Goal: Task Accomplishment & Management: Complete application form

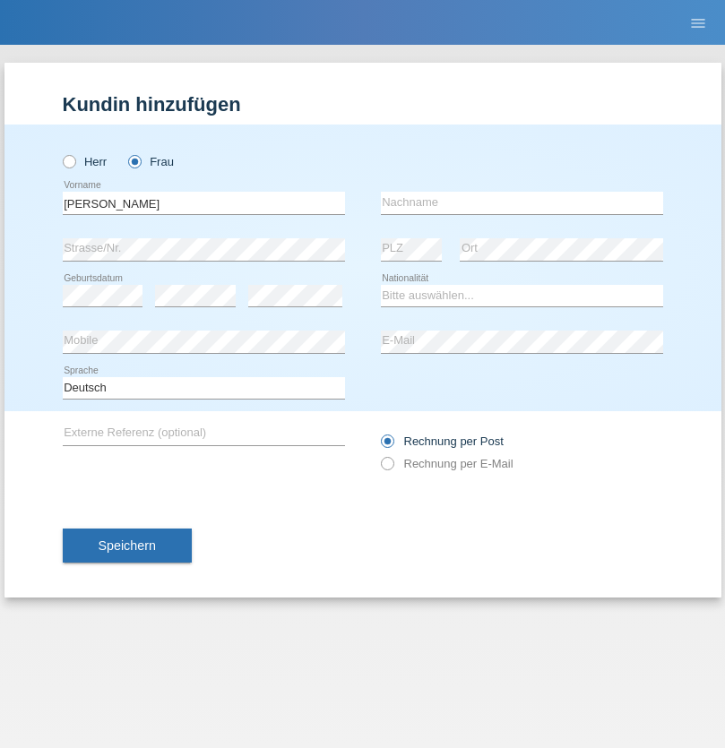
type input "[PERSON_NAME]"
click at [521, 202] on input "text" at bounding box center [522, 203] width 282 height 22
type input "[PERSON_NAME]"
select select "UA"
select select "C"
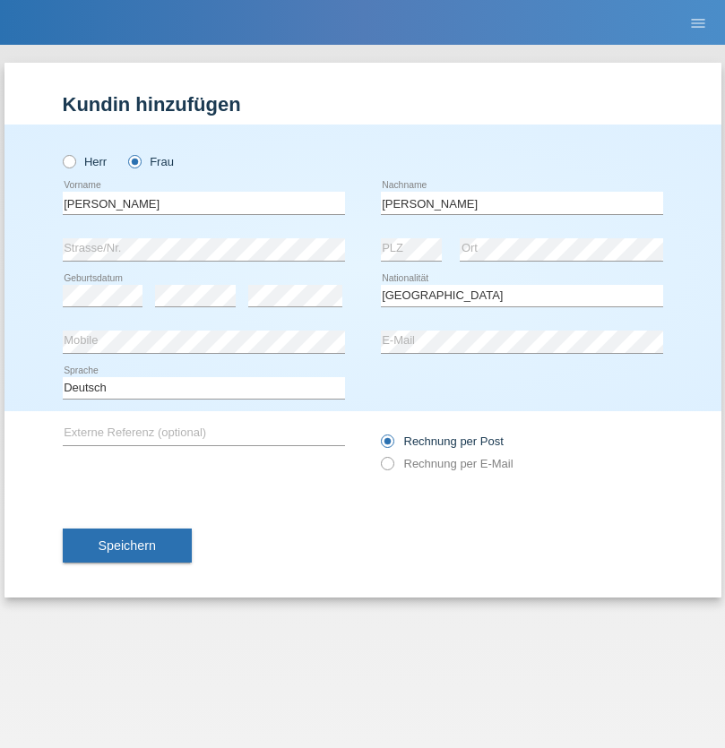
select select "09"
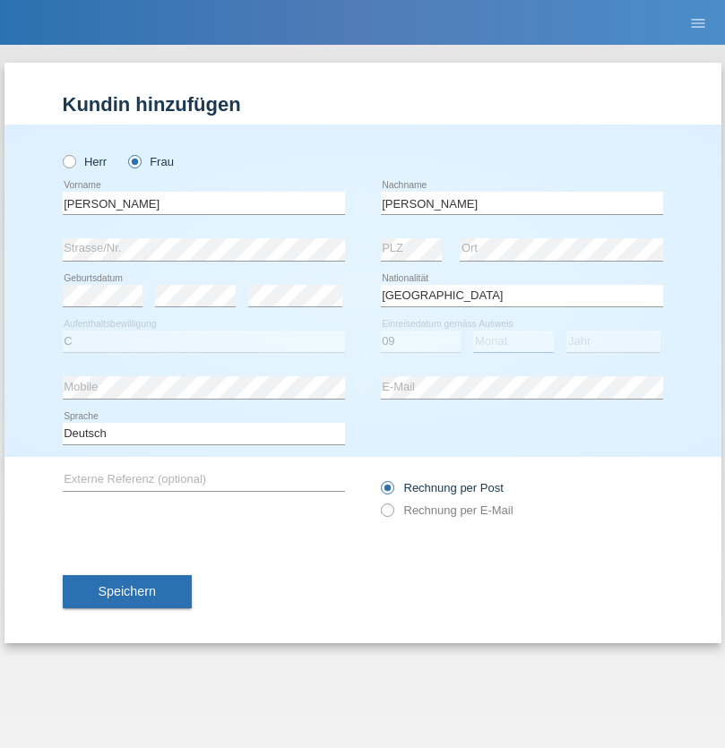
select select "12"
select select "2021"
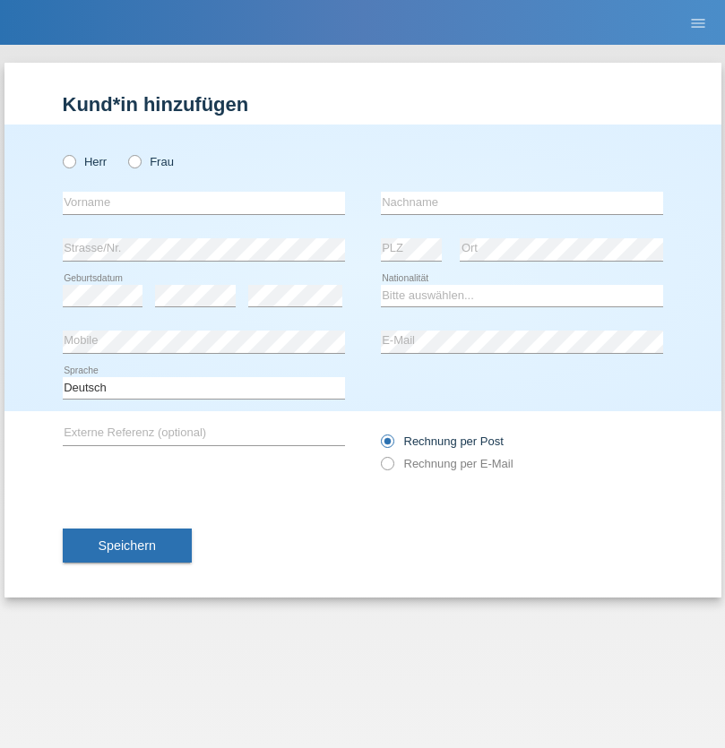
radio input "true"
click at [203, 202] on input "text" at bounding box center [204, 203] width 282 height 22
type input "K"
click at [521, 202] on input "text" at bounding box center [522, 203] width 282 height 22
type input "Keel"
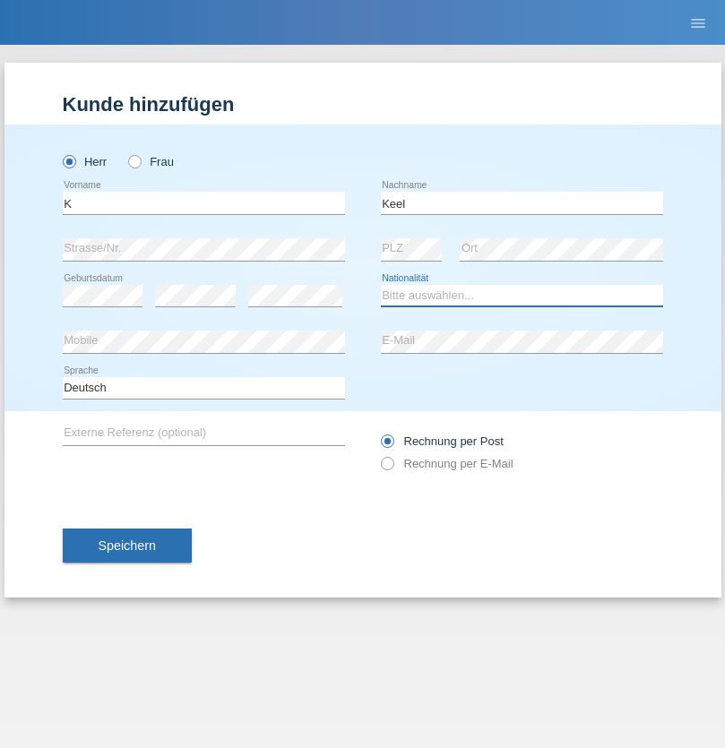
select select "CH"
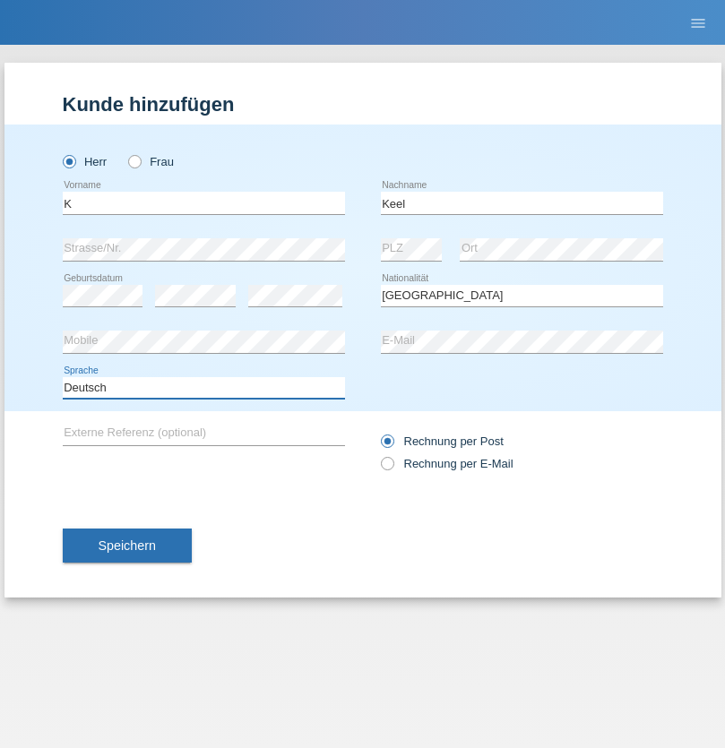
select select "en"
